Goal: Contribute content: Add original content to the website for others to see

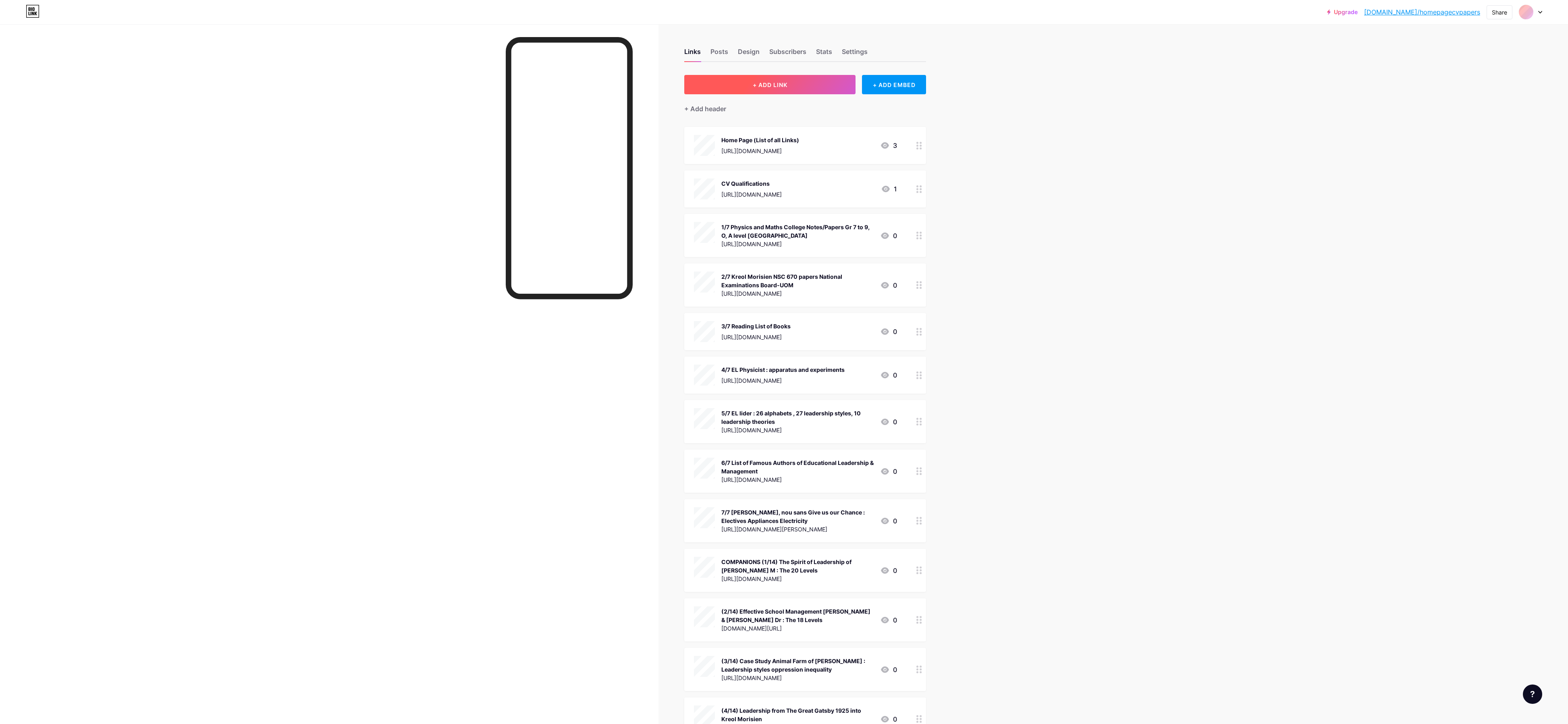
click at [804, 80] on button "+ ADD LINK" at bounding box center [769, 85] width 171 height 19
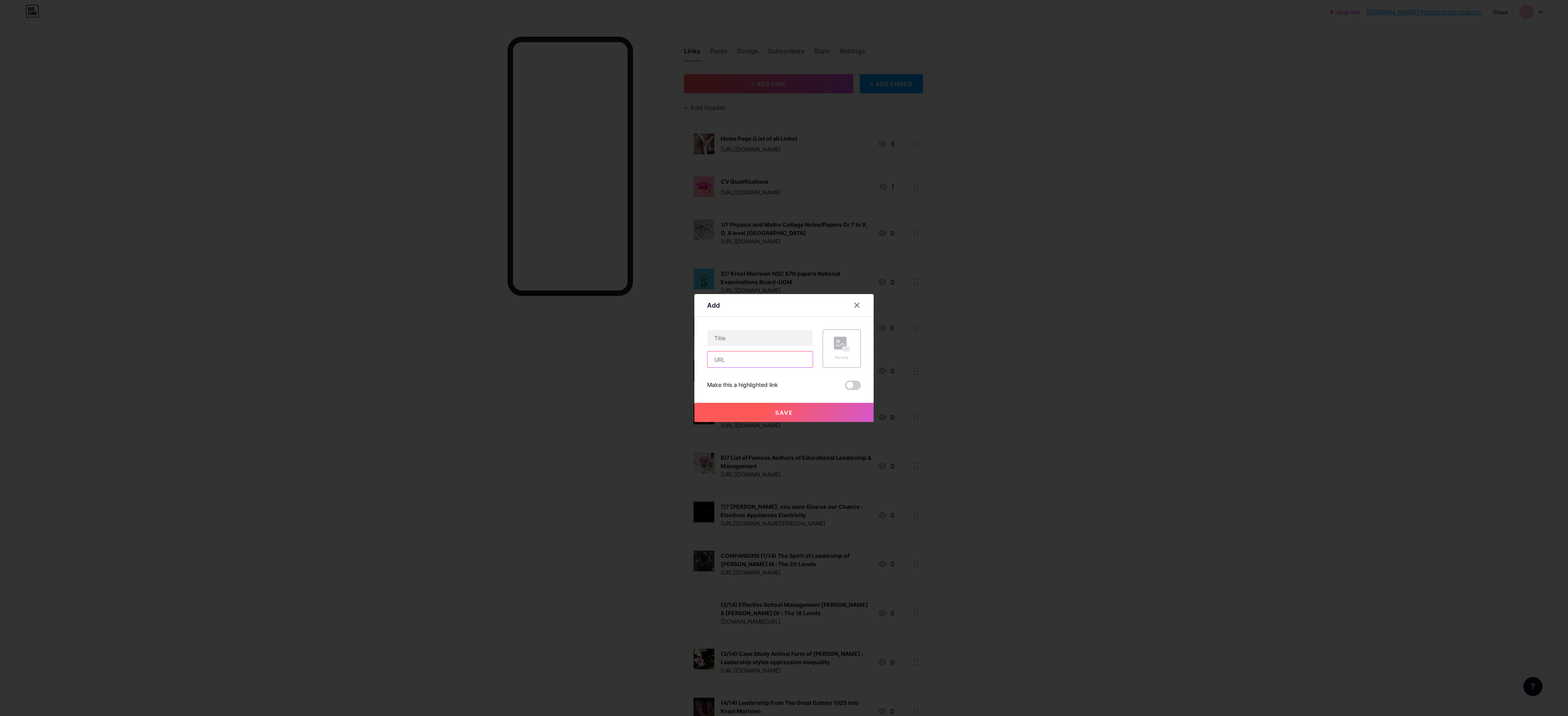
click at [736, 366] on input "text" at bounding box center [760, 360] width 105 height 16
click at [743, 360] on input "text" at bounding box center [760, 360] width 105 height 16
click at [732, 367] on input "text" at bounding box center [760, 360] width 105 height 16
click at [746, 360] on input "text" at bounding box center [760, 360] width 105 height 16
click at [1086, 306] on div at bounding box center [784, 358] width 1568 height 716
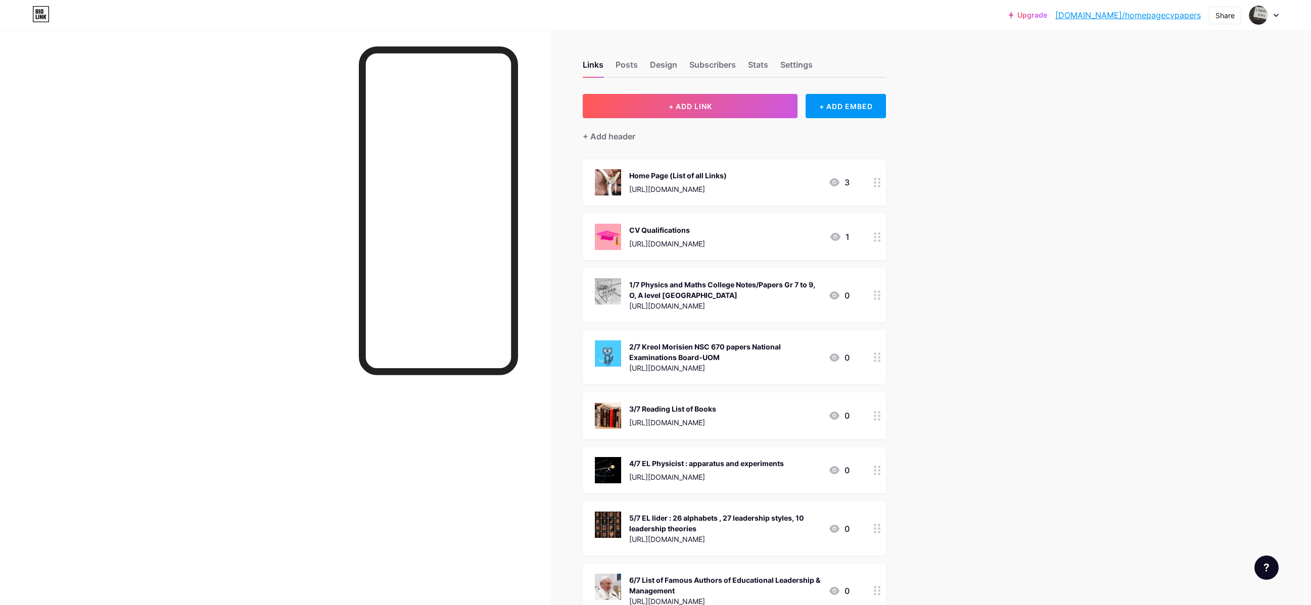
click at [724, 255] on div "CV Qualifications [URL][DOMAIN_NAME] 1" at bounding box center [734, 237] width 303 height 46
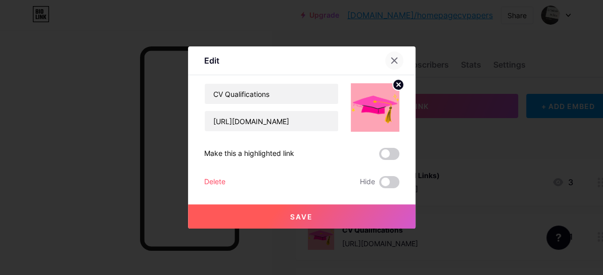
click at [393, 59] on icon at bounding box center [394, 61] width 8 height 8
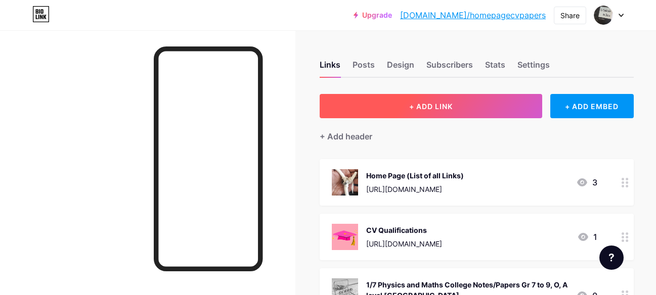
click at [437, 111] on button "+ ADD LINK" at bounding box center [430, 106] width 222 height 24
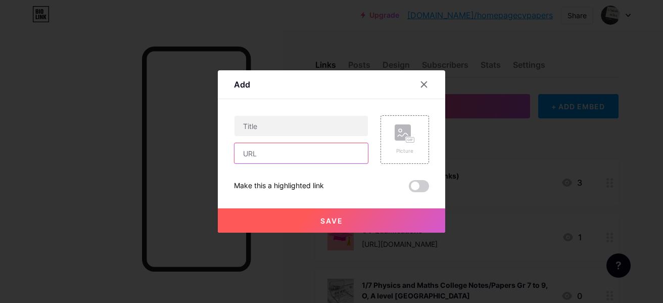
click at [290, 157] on input "text" at bounding box center [301, 153] width 133 height 20
paste input "Spirit of the law Actus-Reus, Mens-Rea , [PERSON_NAME] सत्यमेव जयते"
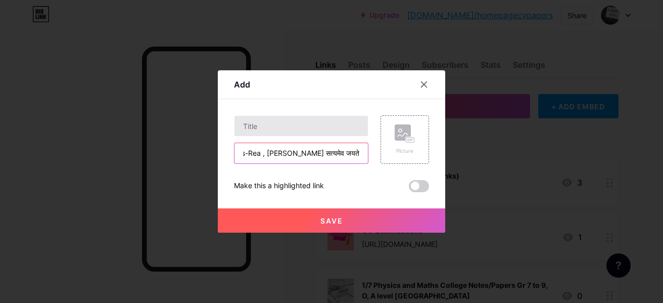
type input "Spirit of the law Actus-Reus, Mens-Rea , [PERSON_NAME] सत्यमेव जयते"
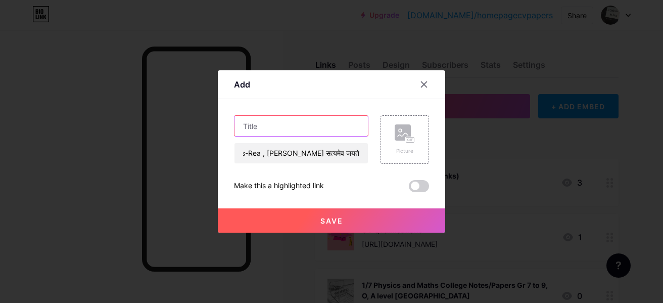
click at [277, 121] on input "text" at bounding box center [301, 126] width 133 height 20
paste input "Spirit of the law Actus-Reus, Mens-Rea , [PERSON_NAME] सत्यमेव जयते"
type input "Spirit of the law Actus-Reus, Mens-Rea , [PERSON_NAME] सत्यमेव जयते"
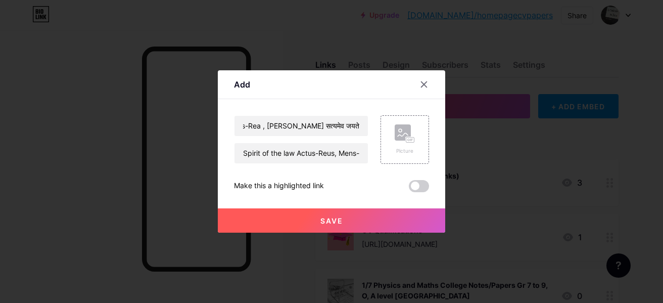
scroll to position [0, 0]
click at [320, 26] on div at bounding box center [331, 151] width 663 height 303
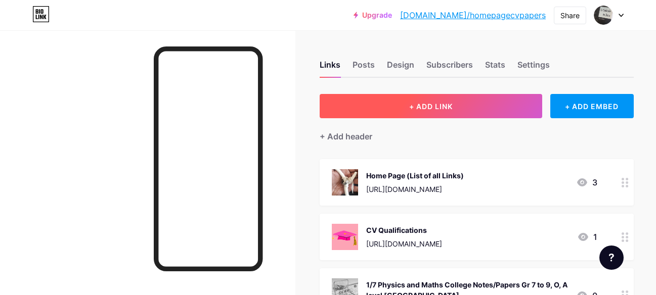
click at [450, 105] on button "+ ADD LINK" at bounding box center [430, 106] width 222 height 24
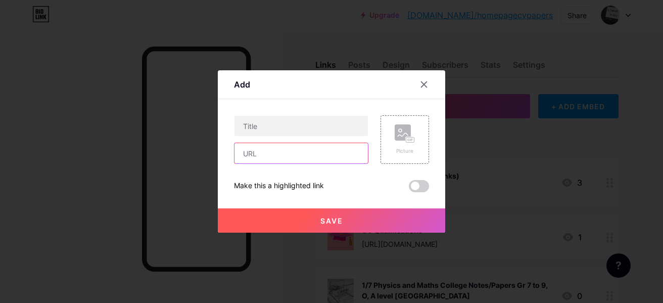
paste input "Spirit of the law Actus-Reus, Mens-Rea , [PERSON_NAME] सत्यमेव जयते"
type input "Spirit of the law Actus-Reus, Mens-Rea , [PERSON_NAME] सत्यमेव जयते"
click at [331, 89] on div "Add" at bounding box center [331, 87] width 227 height 24
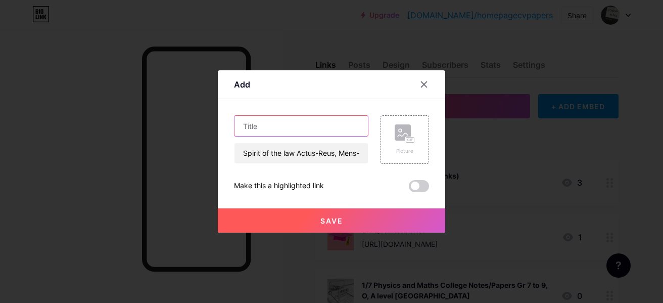
click at [268, 127] on input "text" at bounding box center [301, 126] width 133 height 20
paste input "Spirit of the law Actus-Reus, Mens-Rea , [PERSON_NAME] सत्यमेव जयते"
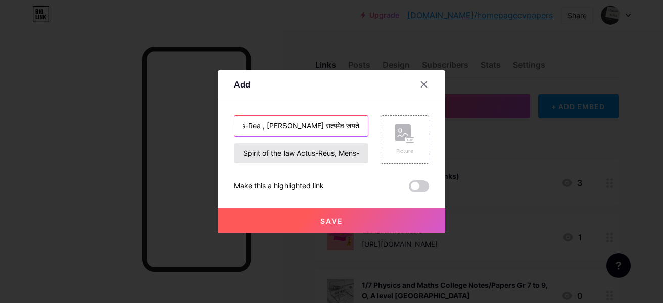
type input "Spirit of the law Actus-Reus, Mens-Rea , [PERSON_NAME] सत्यमेव जयते"
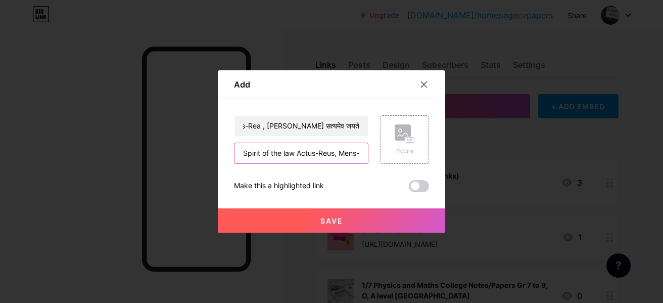
drag, startPoint x: 340, startPoint y: 158, endPoint x: 278, endPoint y: 160, distance: 61.7
click at [278, 160] on input "Spirit of the law Actus-Reus, Mens-Rea , [PERSON_NAME] सत्यमेव जयते" at bounding box center [301, 153] width 133 height 20
click at [311, 82] on div "Add" at bounding box center [331, 87] width 227 height 24
click at [246, 154] on input "Spirit of the law Actus-Reus, Mens-Rea , [PERSON_NAME] सत्यमेव जयते" at bounding box center [301, 153] width 133 height 20
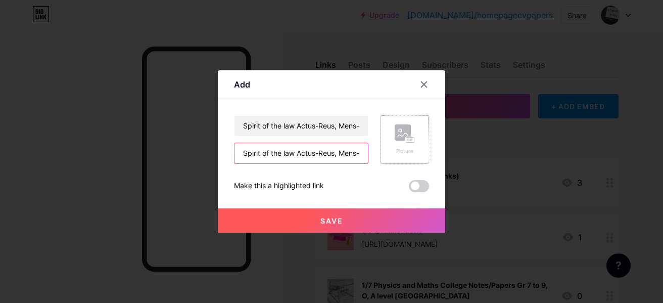
scroll to position [0, 120]
drag, startPoint x: 245, startPoint y: 152, endPoint x: 411, endPoint y: 150, distance: 166.3
click at [411, 150] on div "Spirit of the law Actus-[GEOGRAPHIC_DATA], Mens-Rea , [PERSON_NAME] सत्यमेव जयत…" at bounding box center [331, 139] width 195 height 49
paste input "[URL][DOMAIN_NAME]"
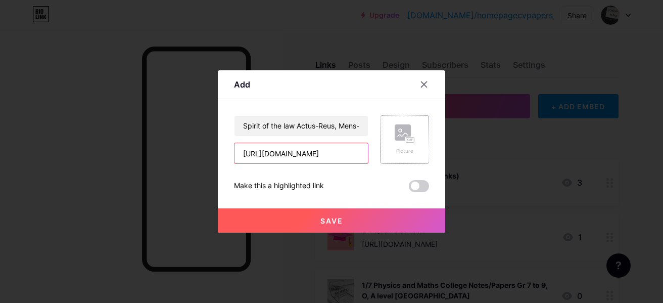
type input "[URL][DOMAIN_NAME]"
click at [411, 143] on rect at bounding box center [410, 139] width 8 height 5
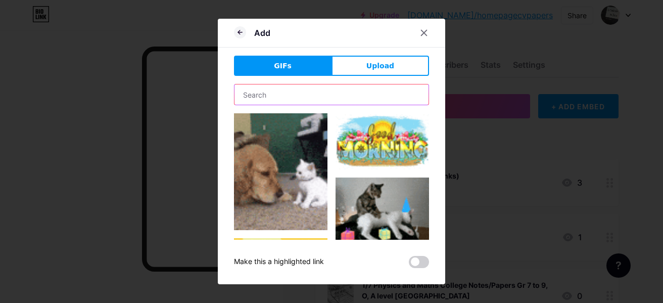
click at [348, 87] on input "text" at bounding box center [332, 94] width 194 height 20
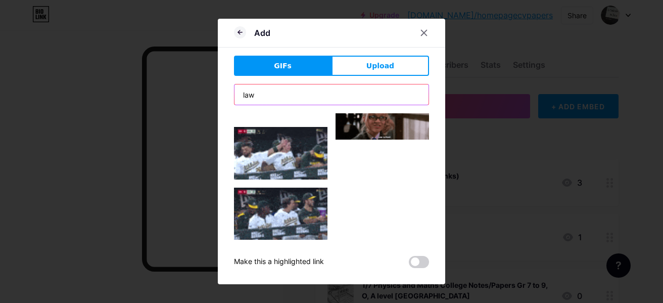
scroll to position [0, 0]
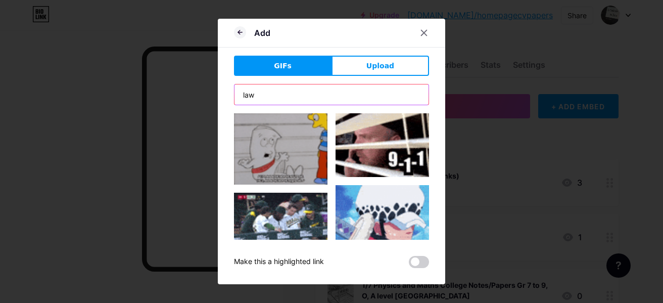
drag, startPoint x: 258, startPoint y: 92, endPoint x: 175, endPoint y: 102, distance: 83.9
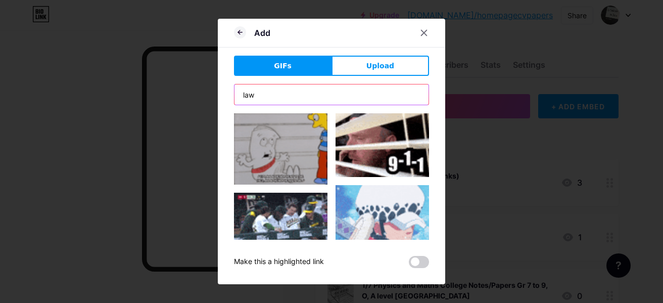
click at [175, 102] on div "Add GIFs Upload Content YouTube Play YouTube video without leaving your page. A…" at bounding box center [331, 151] width 663 height 303
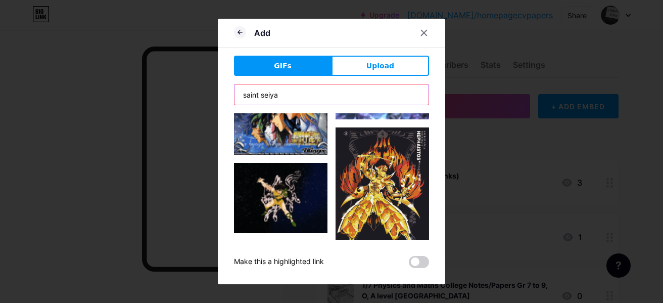
scroll to position [91, 0]
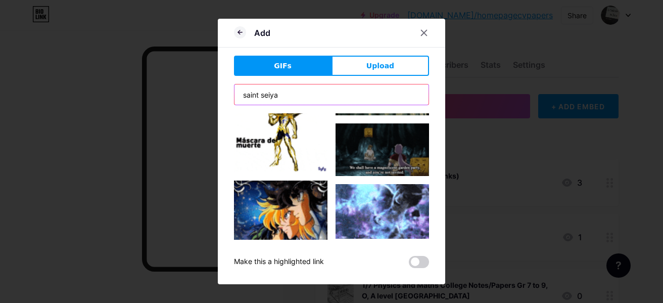
click at [308, 97] on input "saint seiya" at bounding box center [332, 94] width 194 height 20
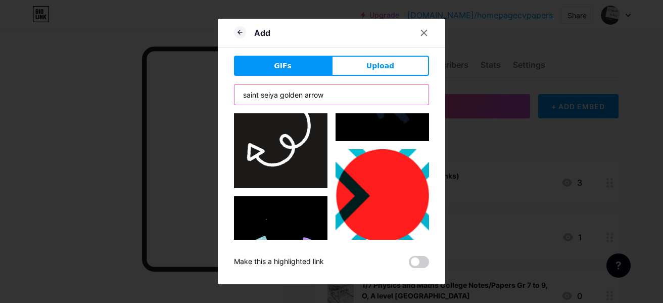
scroll to position [0, 0]
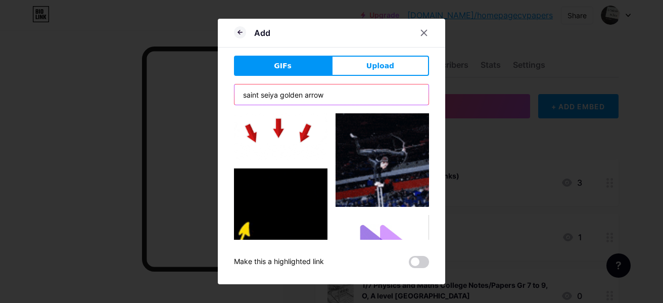
drag, startPoint x: 277, startPoint y: 95, endPoint x: 366, endPoint y: 95, distance: 88.4
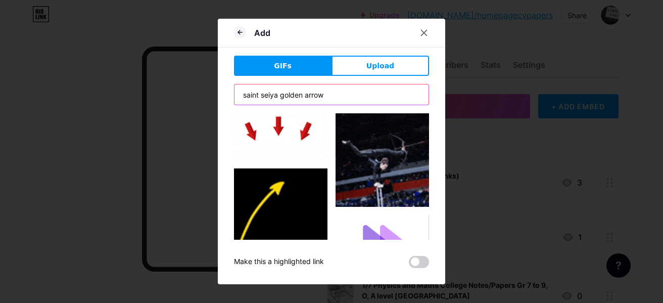
click at [366, 95] on input "saint seiya golden arrow" at bounding box center [332, 94] width 194 height 20
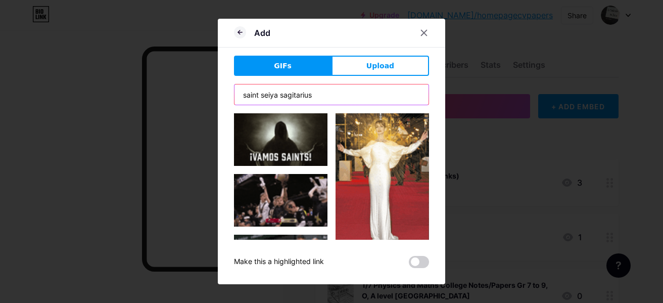
drag, startPoint x: 279, startPoint y: 96, endPoint x: 346, endPoint y: 97, distance: 66.7
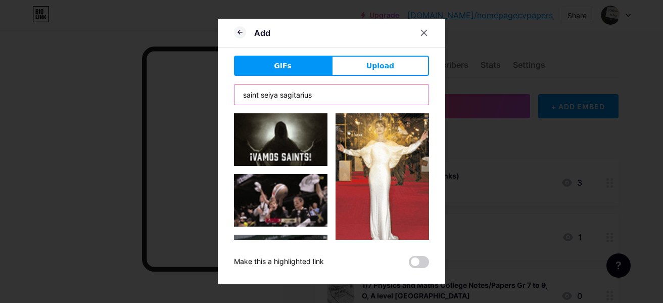
click at [346, 97] on input "saint seiya sagitarius" at bounding box center [332, 94] width 194 height 20
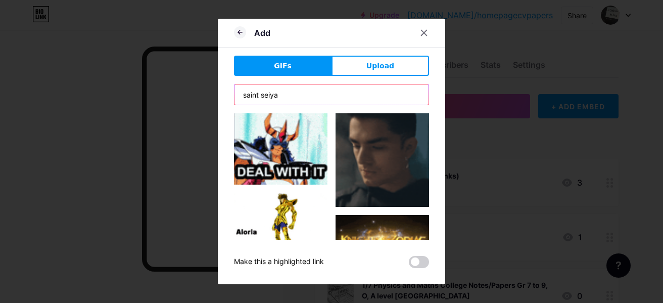
drag, startPoint x: 304, startPoint y: 98, endPoint x: 185, endPoint y: 106, distance: 119.5
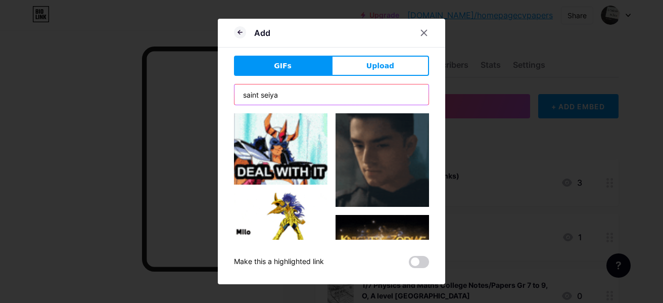
click at [185, 106] on div "Add GIFs Upload Content YouTube Play YouTube video without leaving your page. A…" at bounding box center [331, 151] width 663 height 303
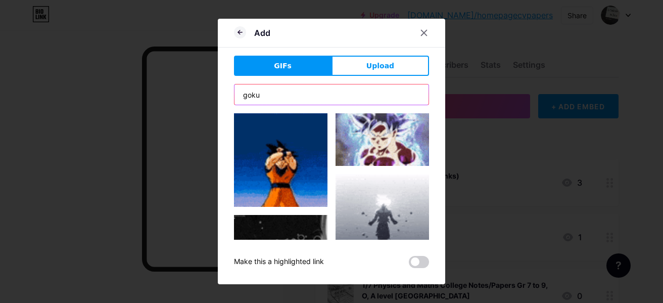
type input "goku"
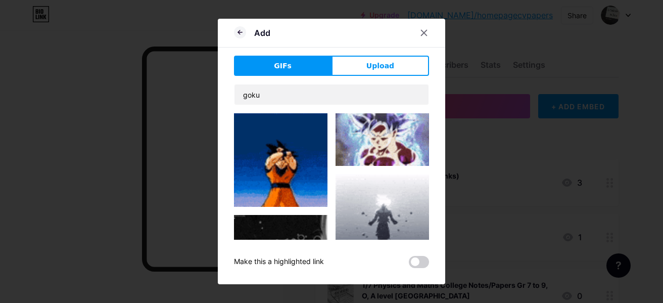
click at [411, 134] on img at bounding box center [383, 139] width 94 height 53
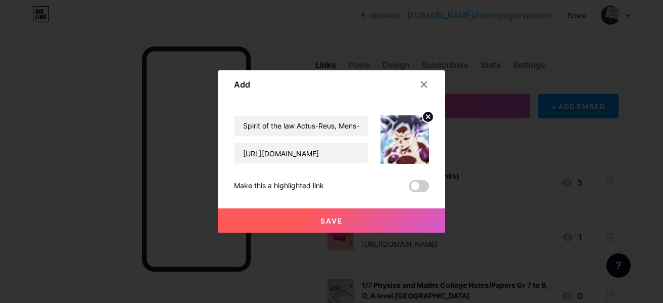
click at [347, 217] on button "Save" at bounding box center [331, 220] width 227 height 24
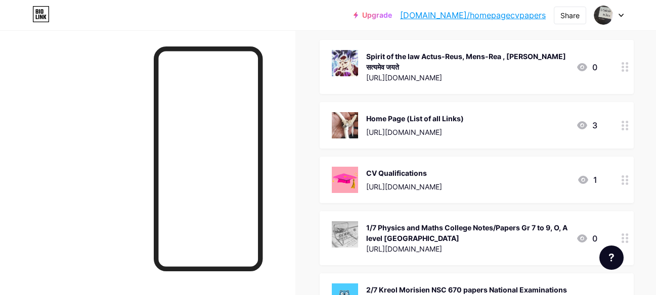
scroll to position [125, 0]
